Goal: Transaction & Acquisition: Purchase product/service

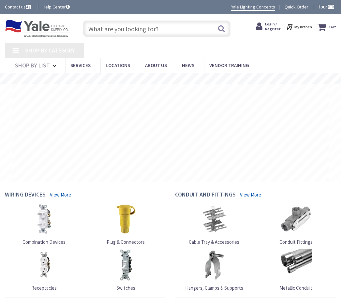
type input "[PERSON_NAME][GEOGRAPHIC_DATA][STREET_ADDRESS][PERSON_NAME][GEOGRAPHIC_DATA]"
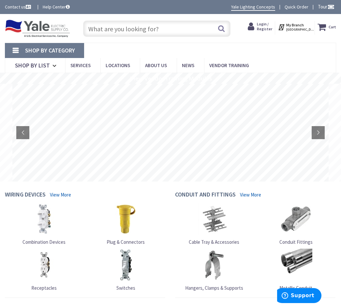
click at [124, 63] on span "Locations" at bounding box center [117, 65] width 24 height 6
click at [121, 65] on span "Locations" at bounding box center [117, 65] width 24 height 6
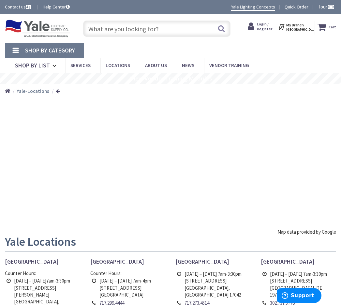
click at [132, 30] on input "text" at bounding box center [156, 29] width 147 height 16
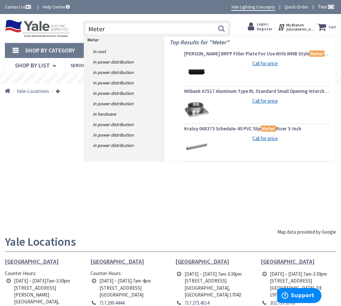
type input "Meter"
click at [124, 64] on link "in Power Distribution" at bounding box center [124, 62] width 81 height 10
click at [111, 29] on input "Meter" at bounding box center [156, 29] width 147 height 16
click at [102, 28] on input "Meter" at bounding box center [156, 29] width 147 height 16
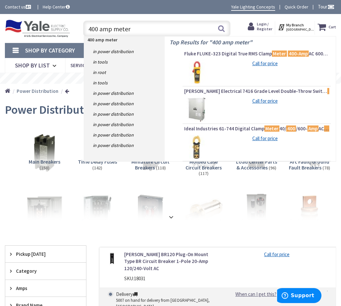
type input "400 amp meter"
click at [123, 49] on link "in Power Distribution" at bounding box center [124, 51] width 81 height 10
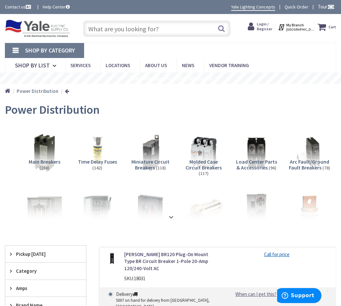
click at [162, 29] on input "text" at bounding box center [156, 29] width 147 height 16
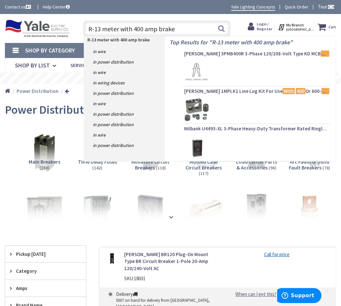
type input "R-13 meter with 400 amp braker"
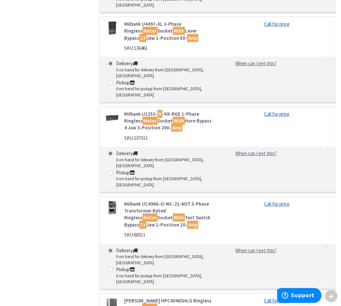
scroll to position [768, 0]
click at [164, 297] on link "Eaton HPC4046SHLG Ringless Security Meter Breaker House Panel 400 - Amp" at bounding box center [168, 307] width 89 height 21
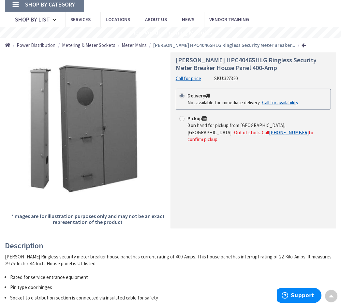
scroll to position [42, 0]
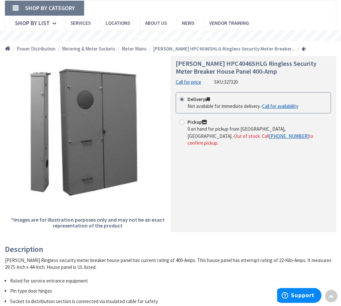
click at [245, 68] on h1 "[PERSON_NAME] HPC4046SHLG Ringless Security Meter Breaker House Panel 400-Amp" at bounding box center [252, 68] width 155 height 16
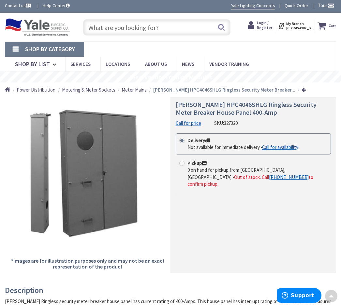
scroll to position [0, 0]
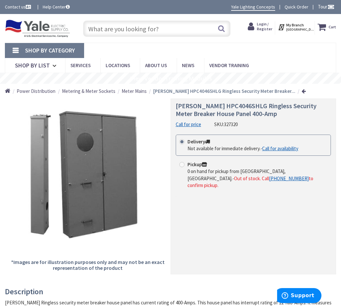
click at [206, 77] on rs-slide "View Vendor Training Modules" at bounding box center [170, 78] width 341 height 11
click at [259, 105] on span "[PERSON_NAME] HPC4046SHLG Ringless Security Meter Breaker House Panel 400-Amp" at bounding box center [245, 110] width 141 height 16
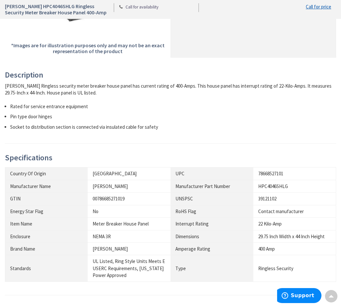
scroll to position [222, 0]
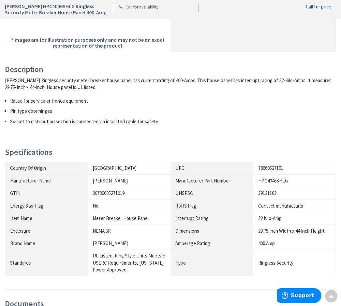
click at [285, 180] on div "HPC4046SHLG" at bounding box center [294, 180] width 73 height 7
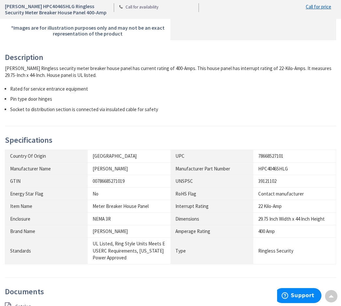
scroll to position [235, 0]
